Goal: Information Seeking & Learning: Learn about a topic

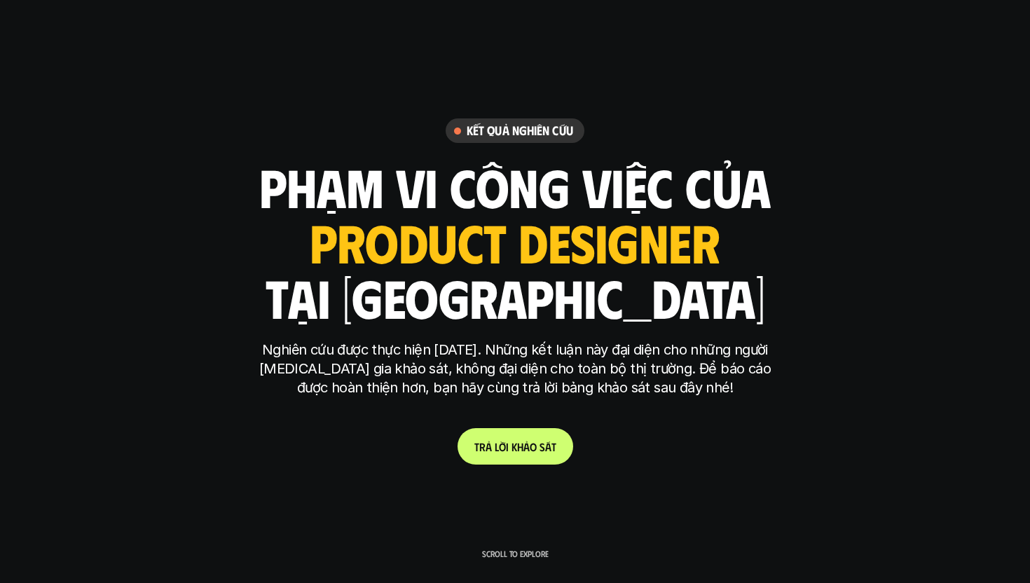
scroll to position [4044, 0]
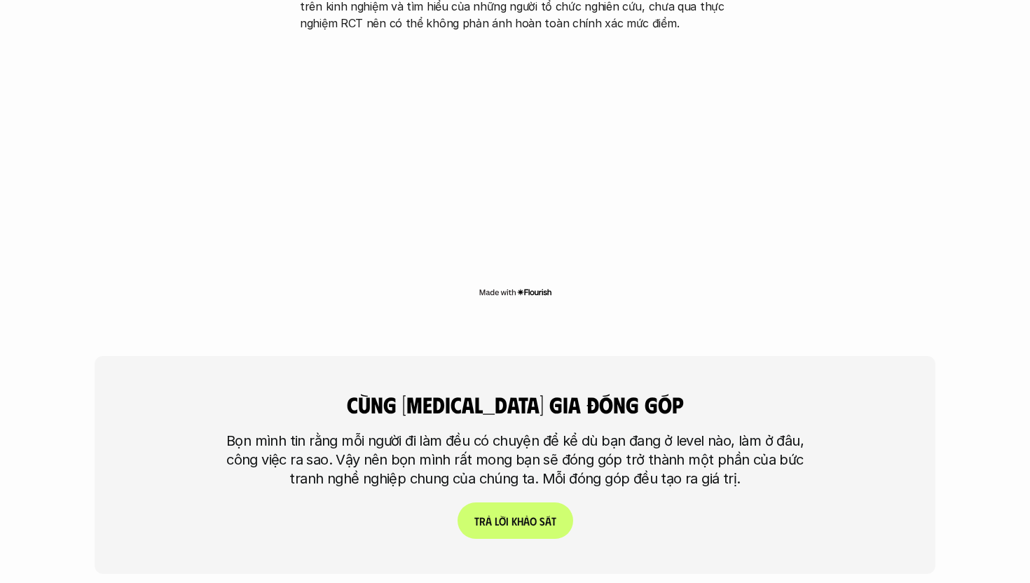
scroll to position [3177, 0]
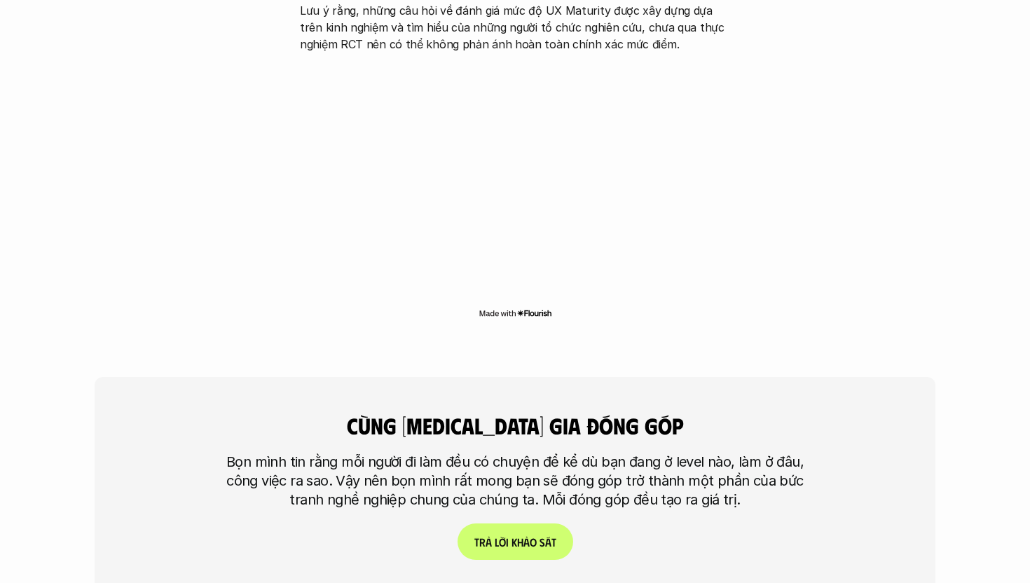
click at [540, 490] on div "cùng tham gia đóng góp Bọn mình tin rằng mỗi người đi làm đều có chuyện để kể d…" at bounding box center [515, 486] width 841 height 218
click at [538, 535] on span at bounding box center [538, 541] width 3 height 13
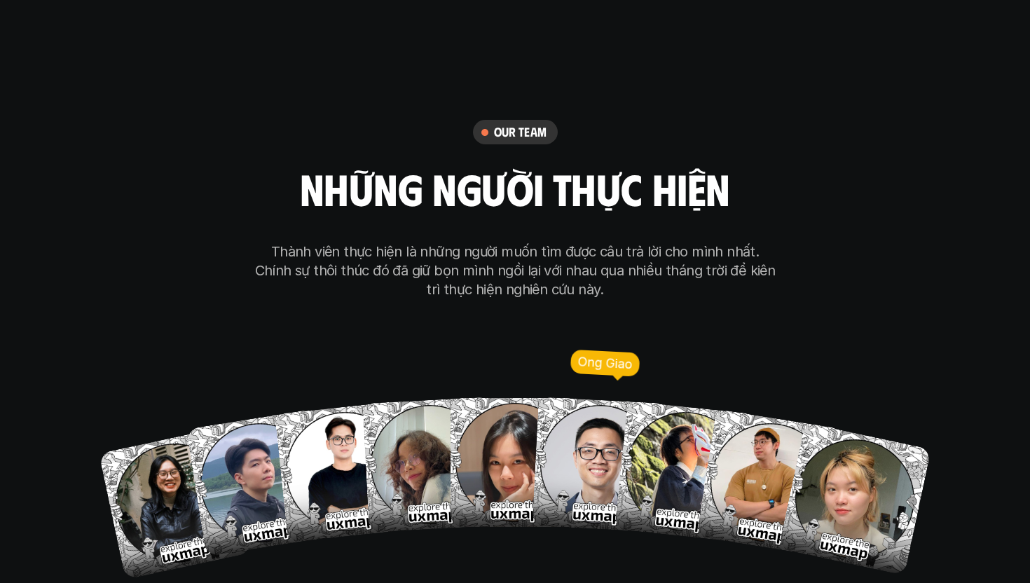
scroll to position [8000, 0]
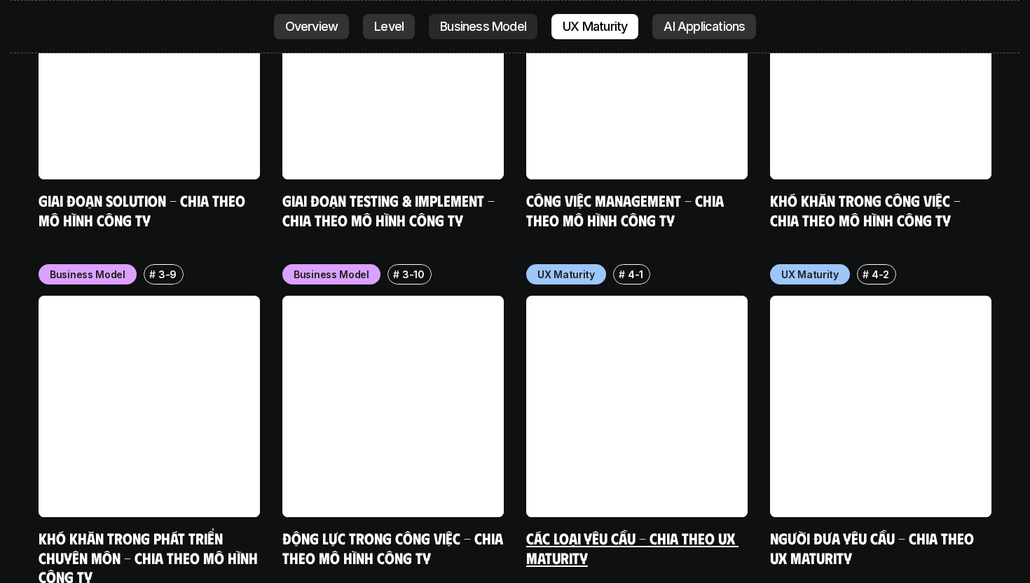
scroll to position [6380, 0]
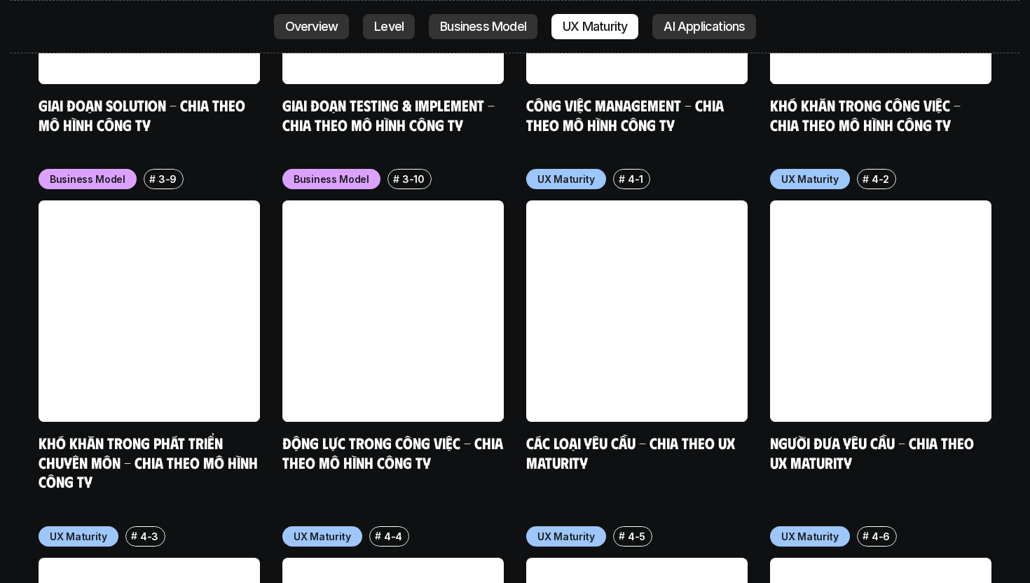
scroll to position [6382, 0]
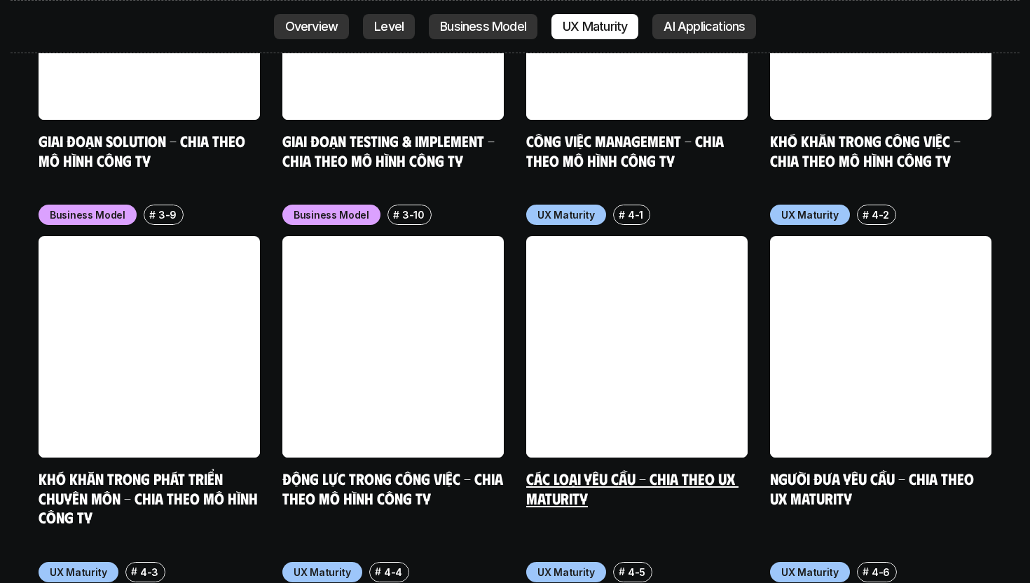
scroll to position [6352, 0]
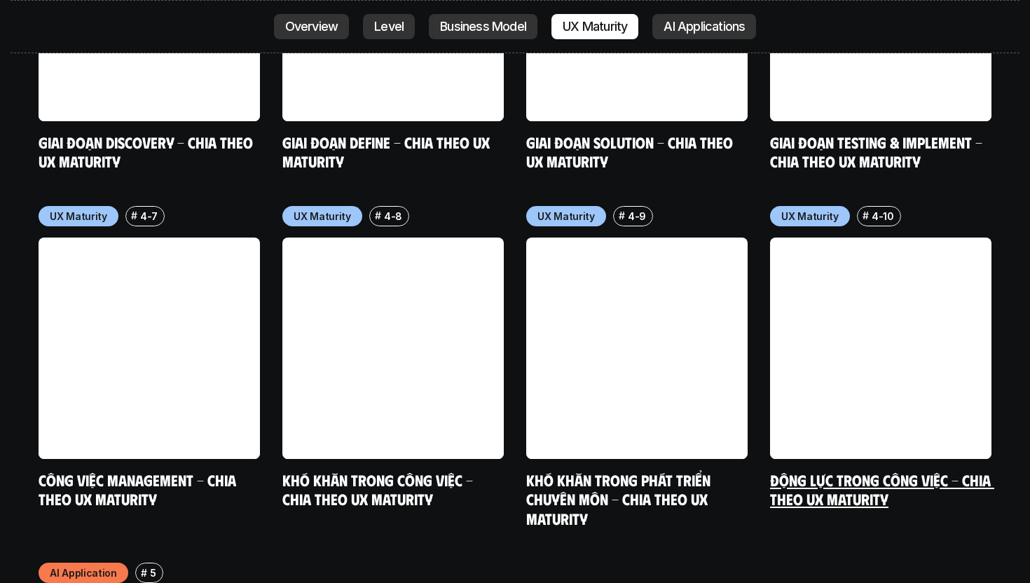
scroll to position [7028, 0]
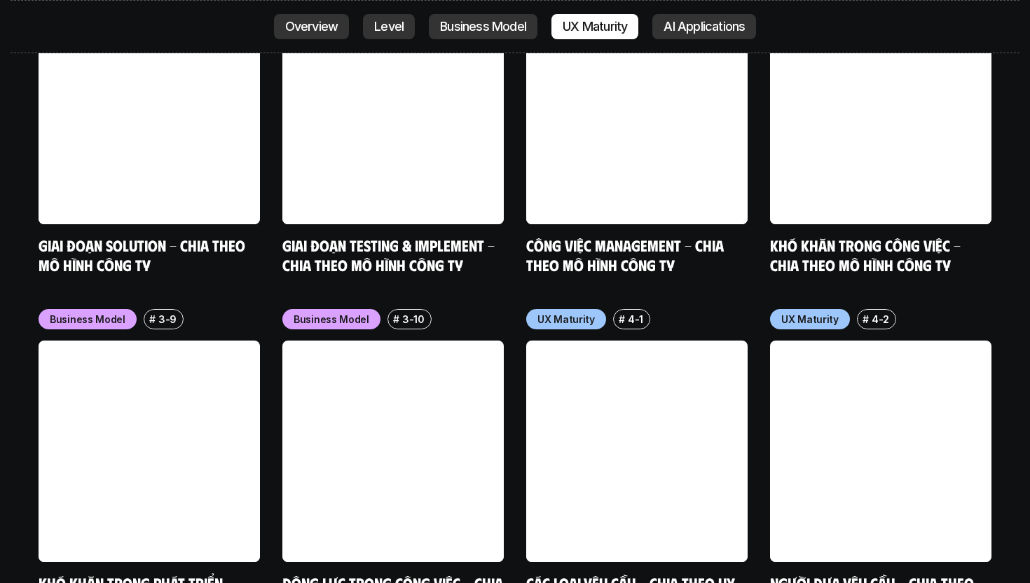
scroll to position [6244, 0]
